Goal: Transaction & Acquisition: Purchase product/service

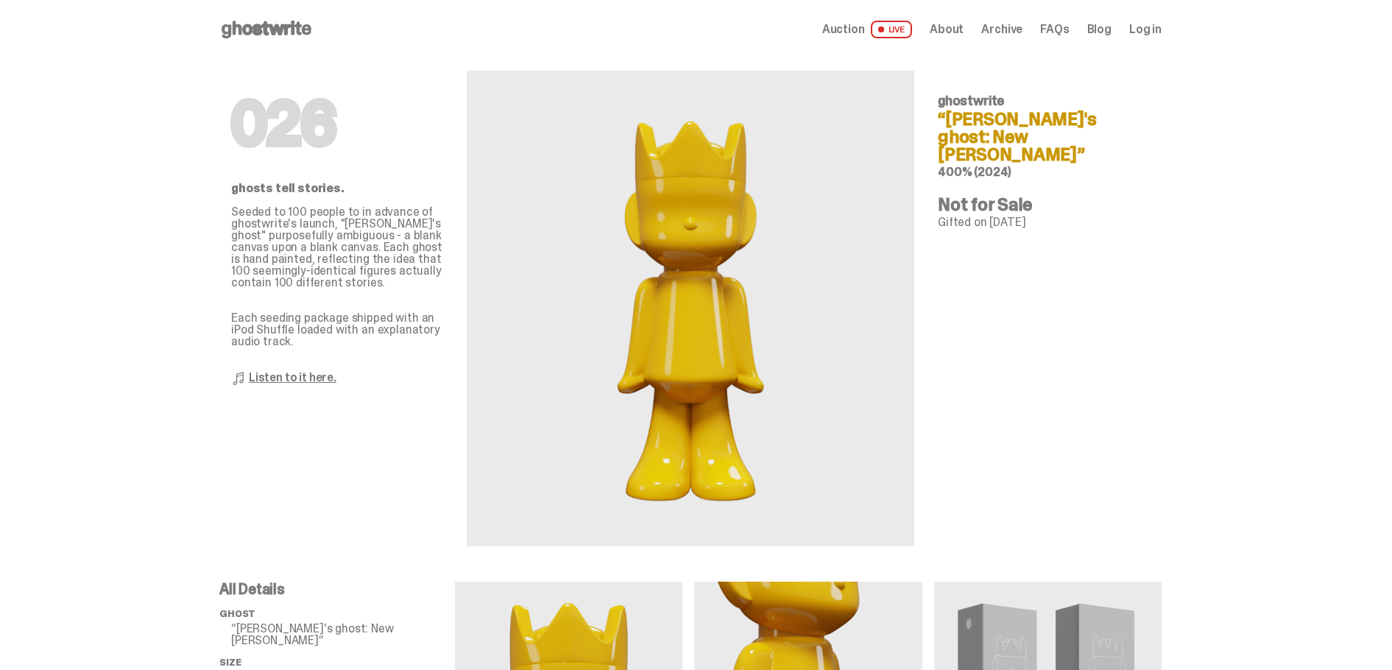
click at [847, 32] on span "Auction" at bounding box center [843, 30] width 43 height 12
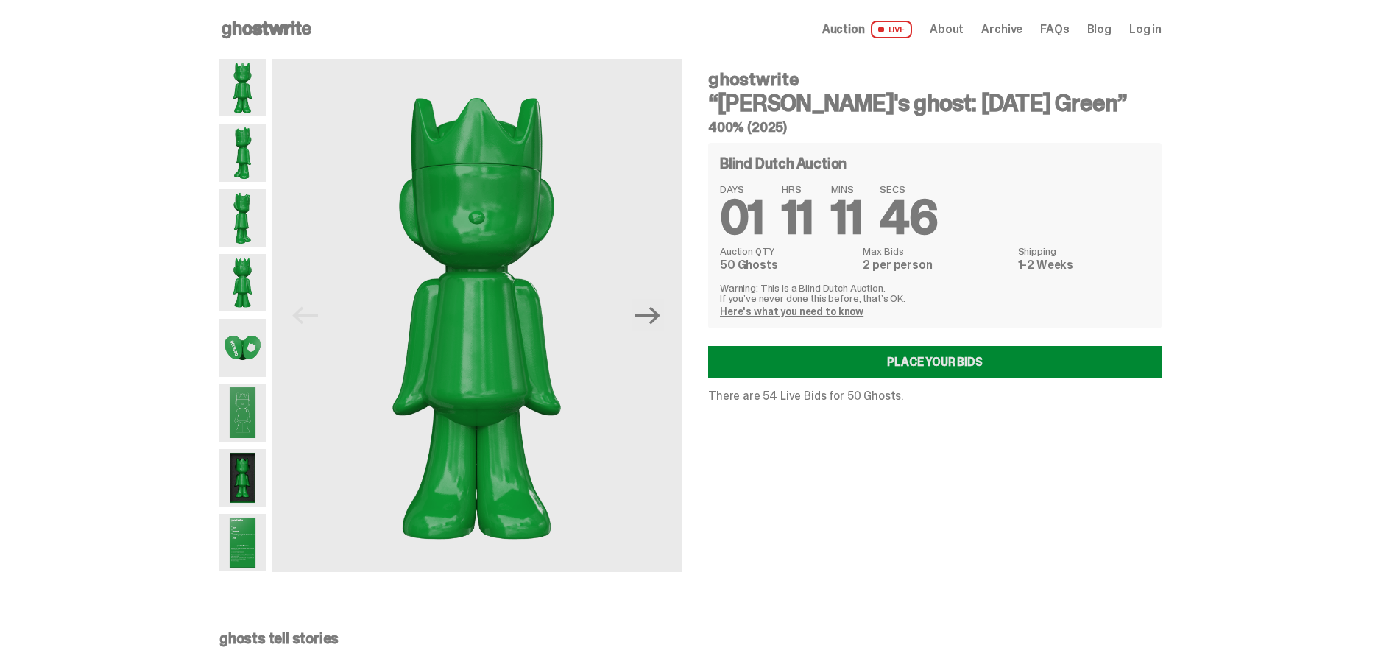
click at [912, 358] on link "Place your Bids" at bounding box center [935, 362] width 454 height 32
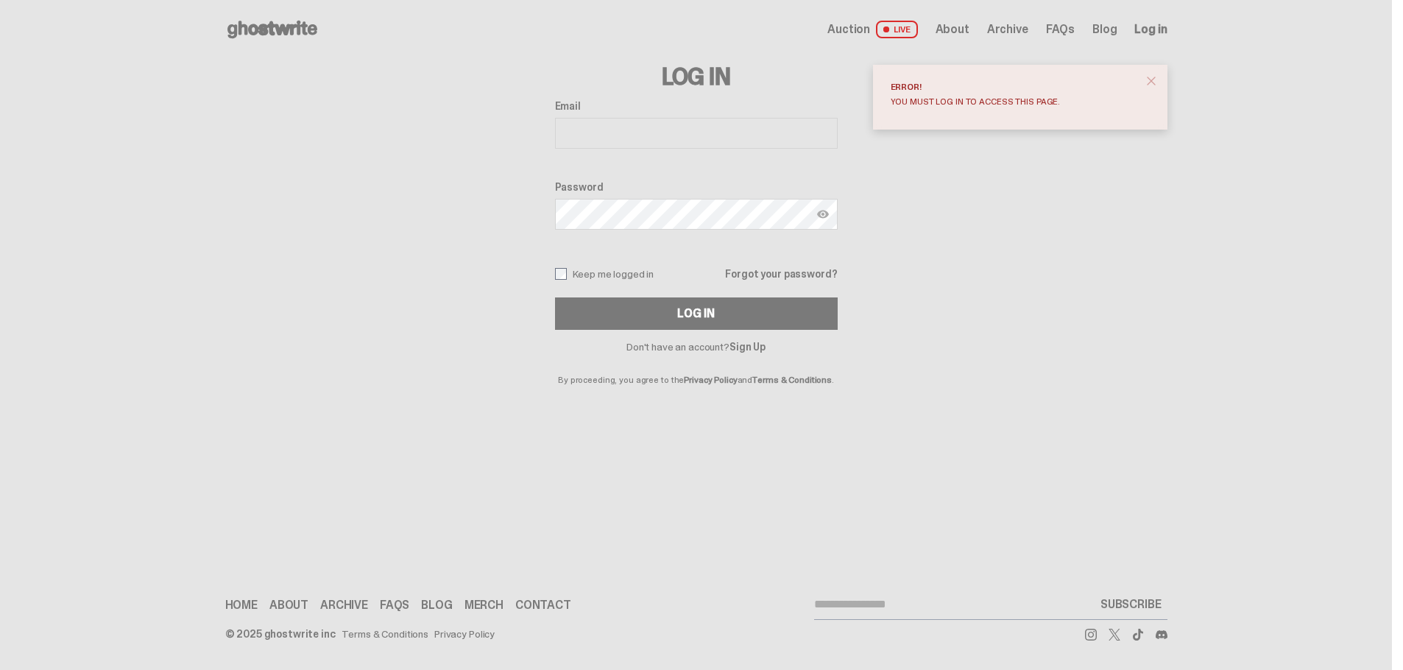
click at [602, 137] on input "Email" at bounding box center [696, 133] width 283 height 31
click at [752, 342] on link "Sign Up" at bounding box center [748, 346] width 36 height 13
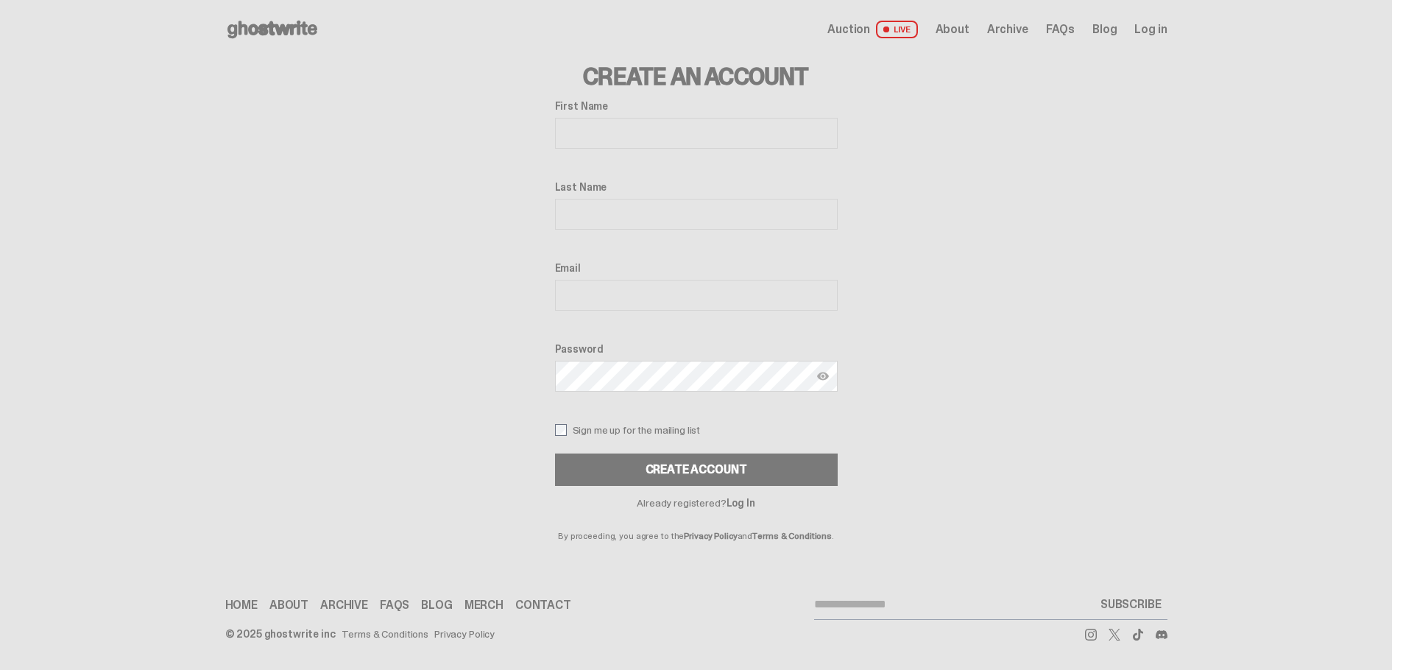
click at [476, 602] on link "Merch" at bounding box center [484, 605] width 39 height 12
